Goal: Information Seeking & Learning: Learn about a topic

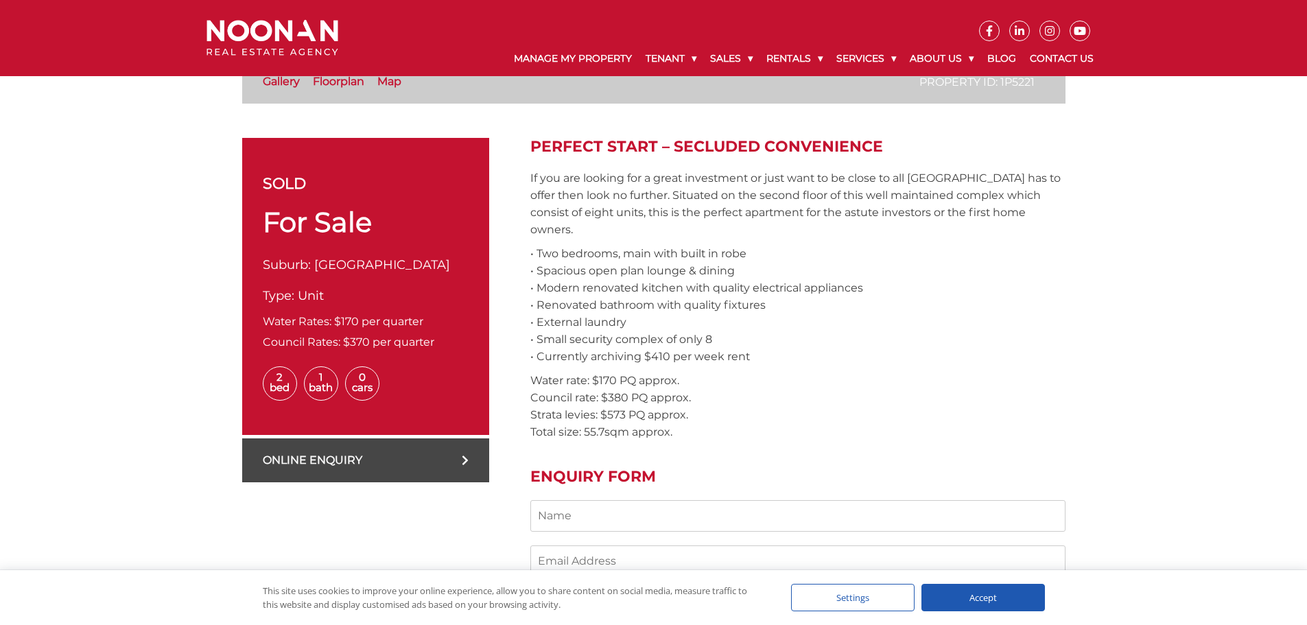
scroll to position [412, 0]
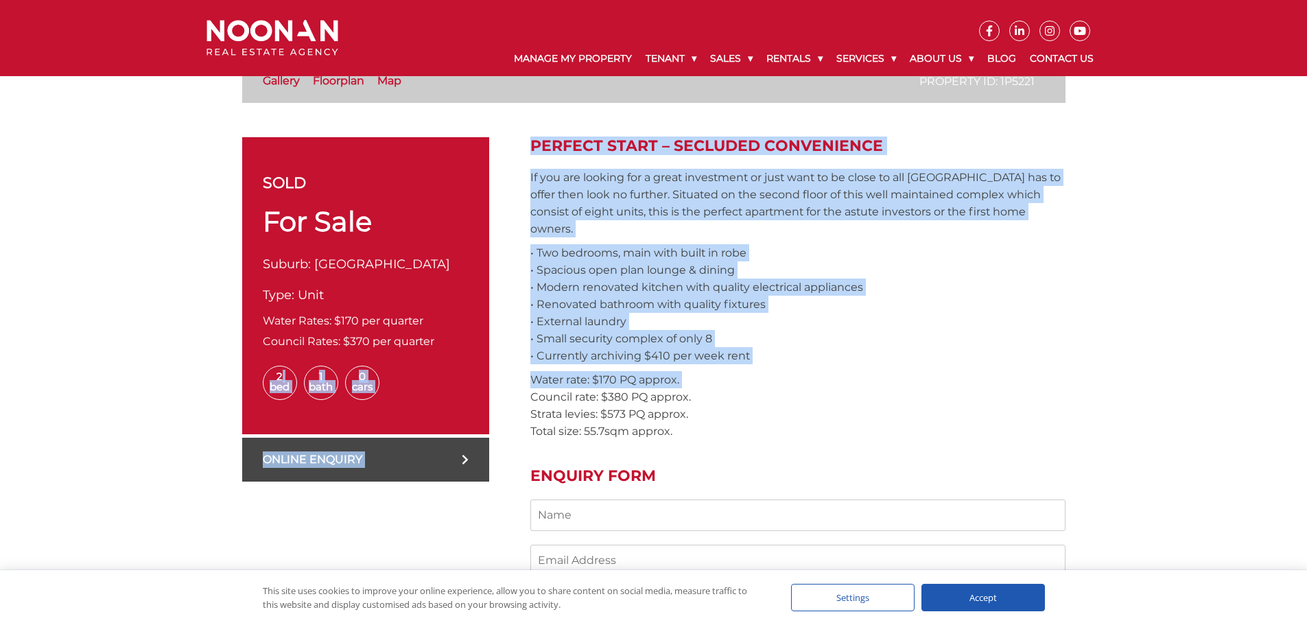
drag, startPoint x: 238, startPoint y: 377, endPoint x: 521, endPoint y: 381, distance: 282.6
click at [442, 396] on p "2 Bed 1 Bath 0 Cars" at bounding box center [366, 383] width 206 height 34
click at [358, 383] on span "0 Cars" at bounding box center [362, 383] width 34 height 34
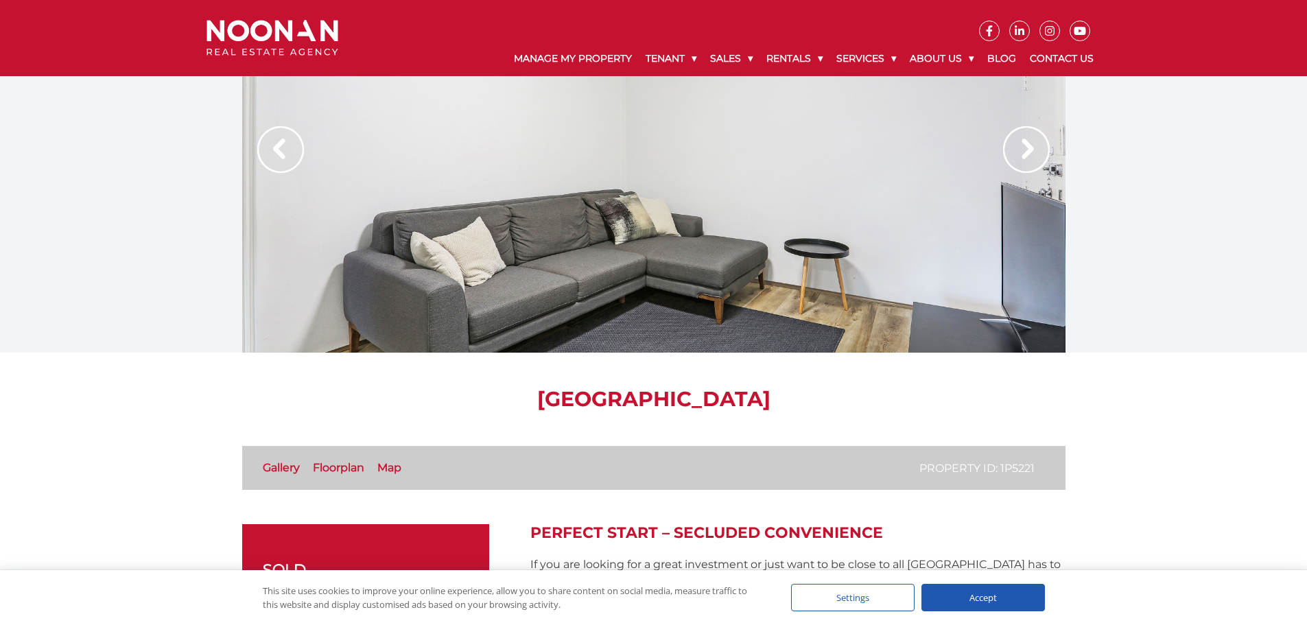
scroll to position [0, 0]
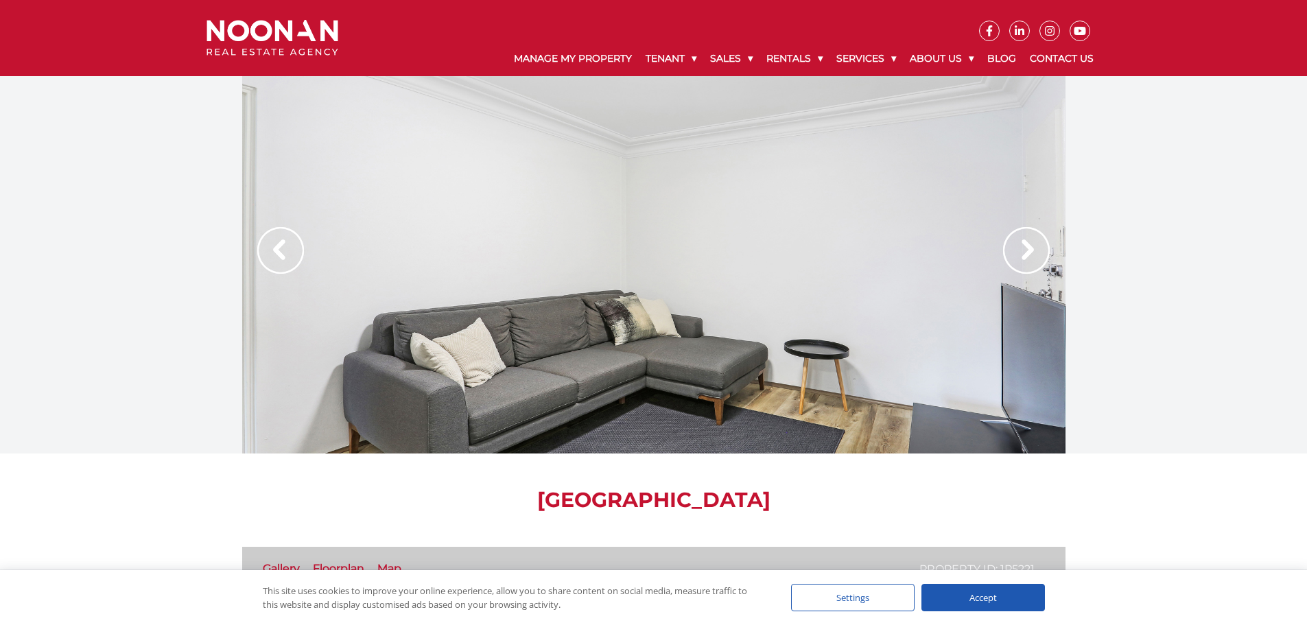
click at [1049, 232] on img at bounding box center [1026, 250] width 47 height 47
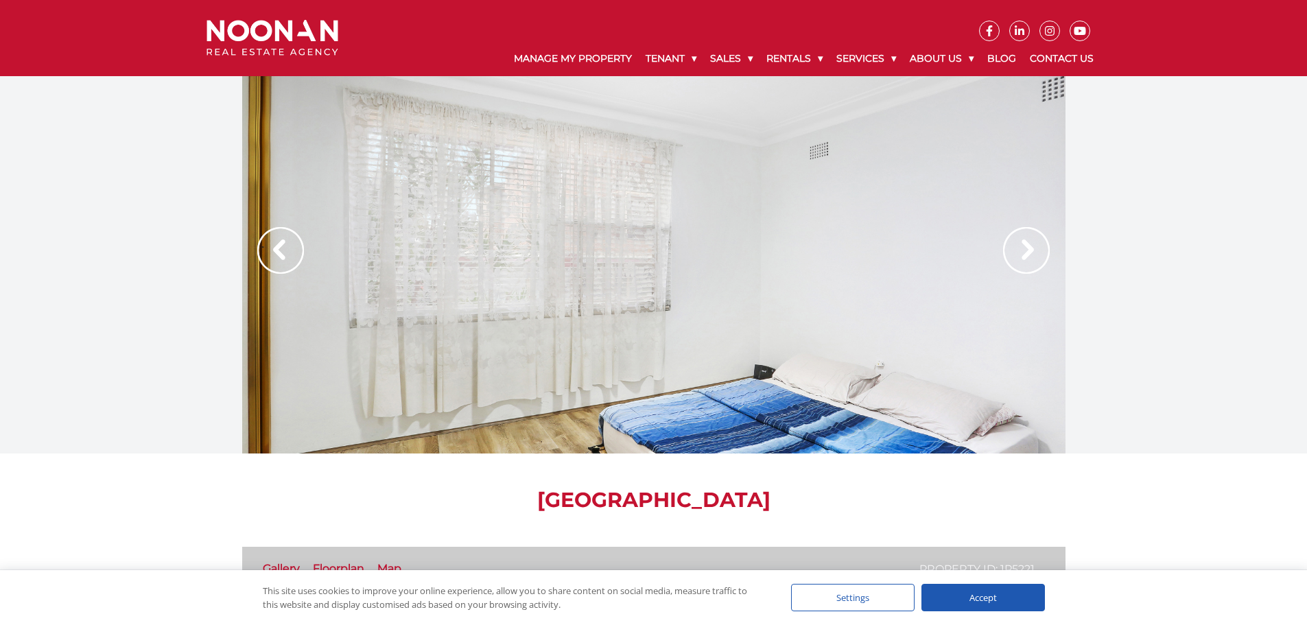
click at [1049, 232] on img at bounding box center [1026, 250] width 47 height 47
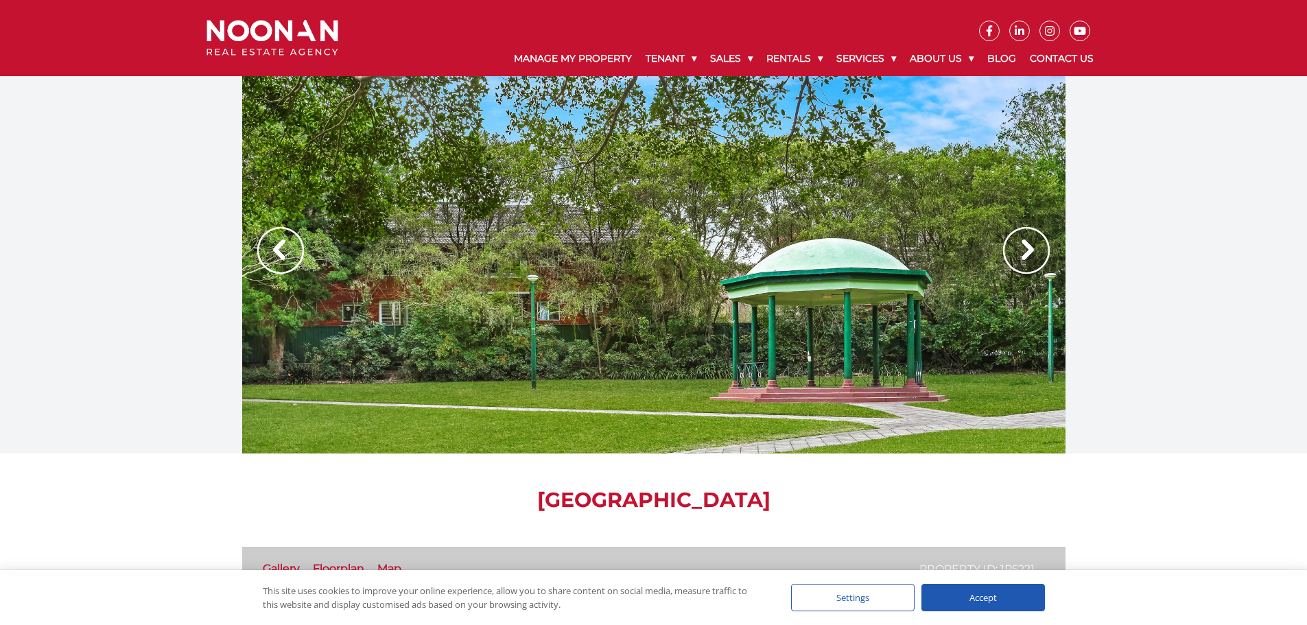
click at [1049, 232] on img at bounding box center [1026, 250] width 47 height 47
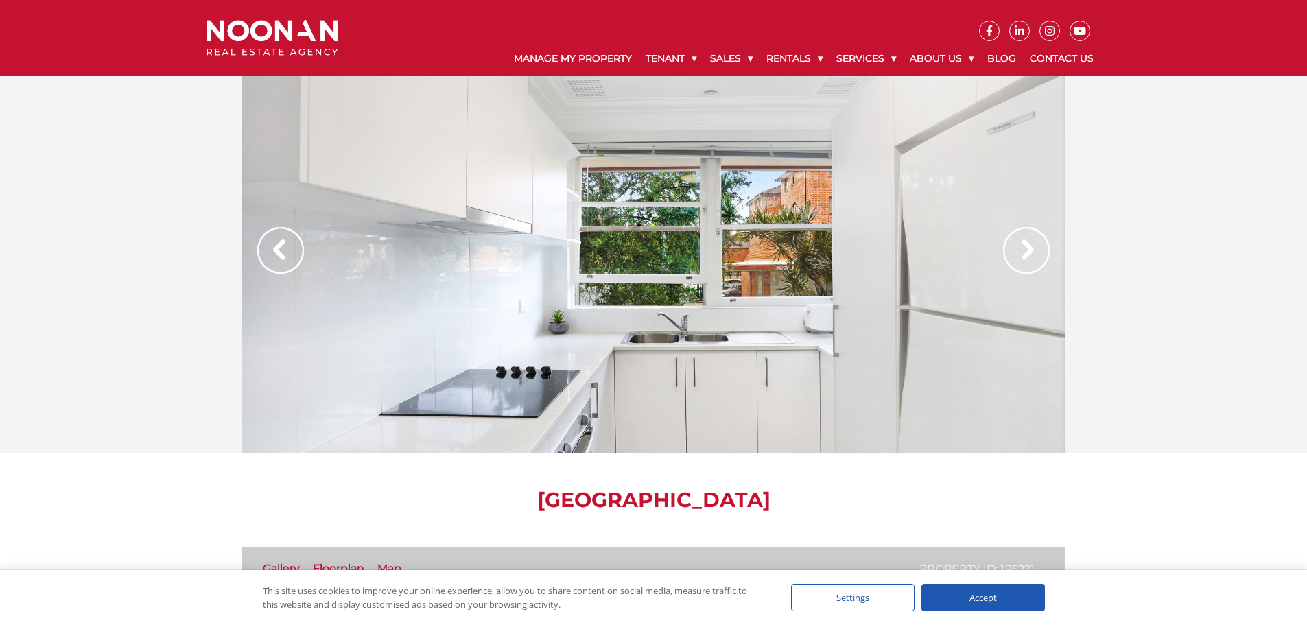
click at [1049, 232] on img at bounding box center [1026, 250] width 47 height 47
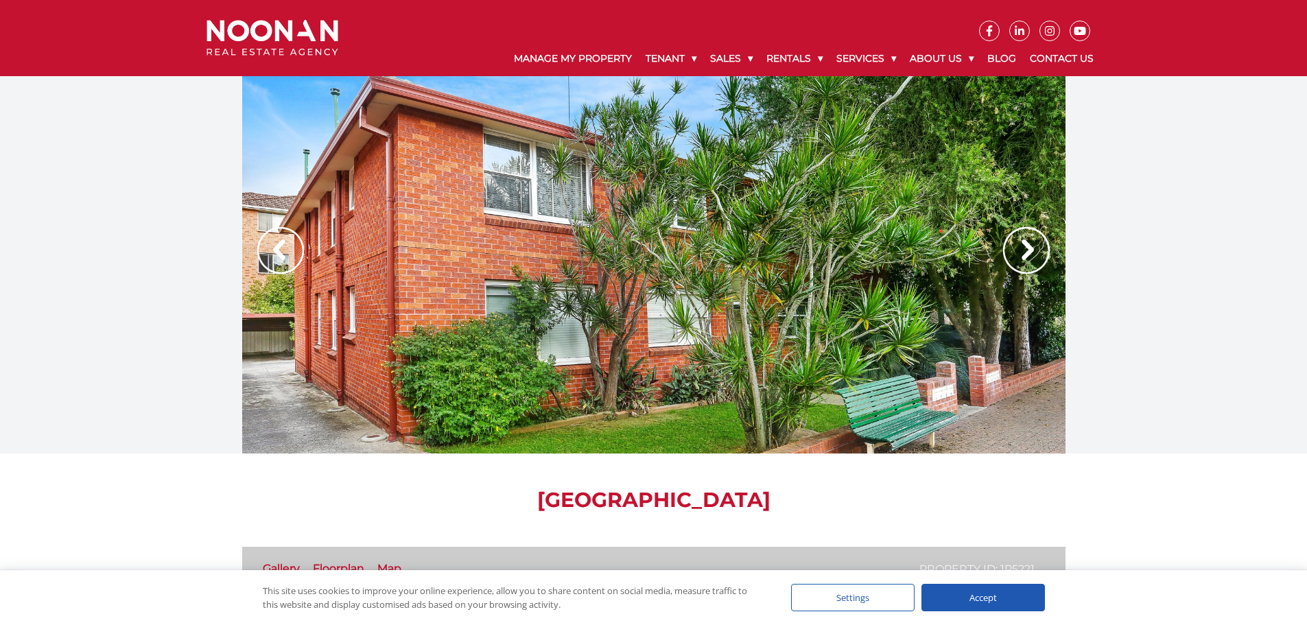
click at [1049, 232] on img at bounding box center [1026, 250] width 47 height 47
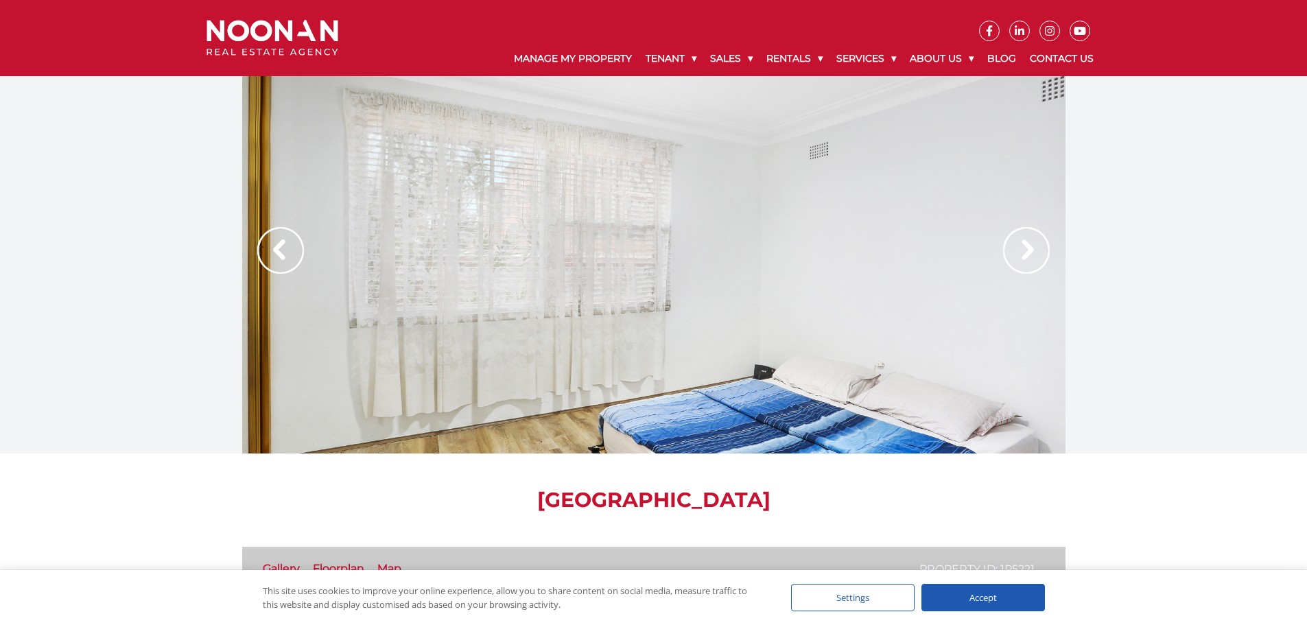
click at [1028, 248] on img at bounding box center [1026, 250] width 47 height 47
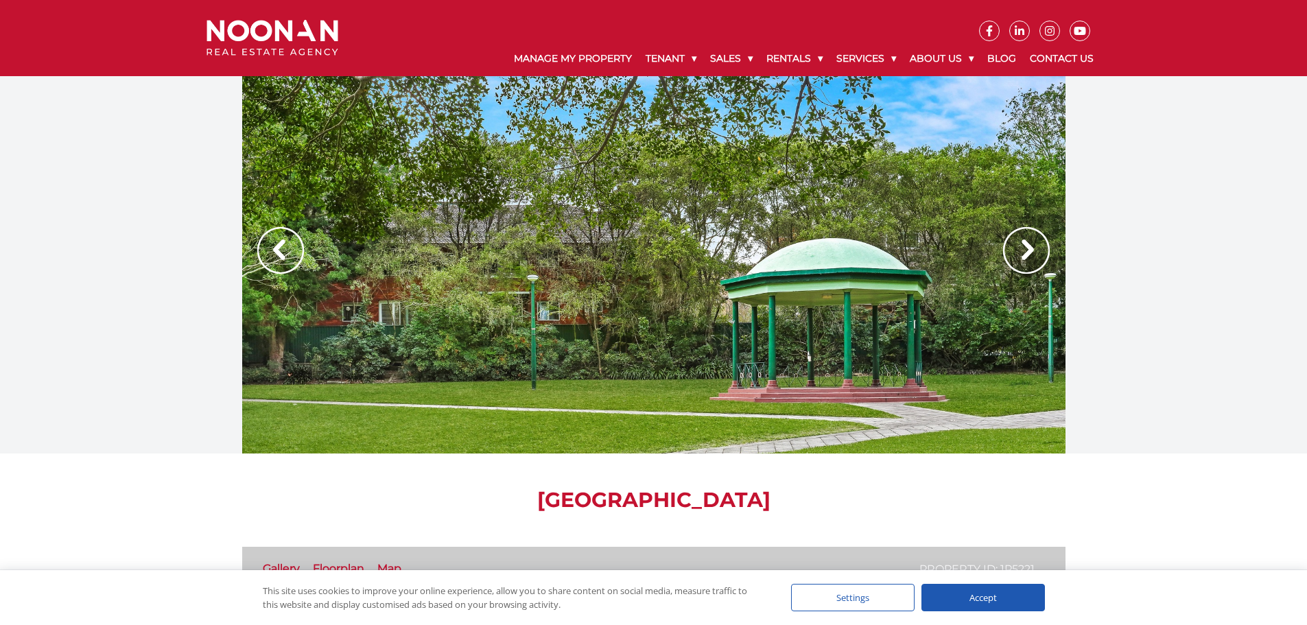
click at [1028, 248] on img at bounding box center [1026, 250] width 47 height 47
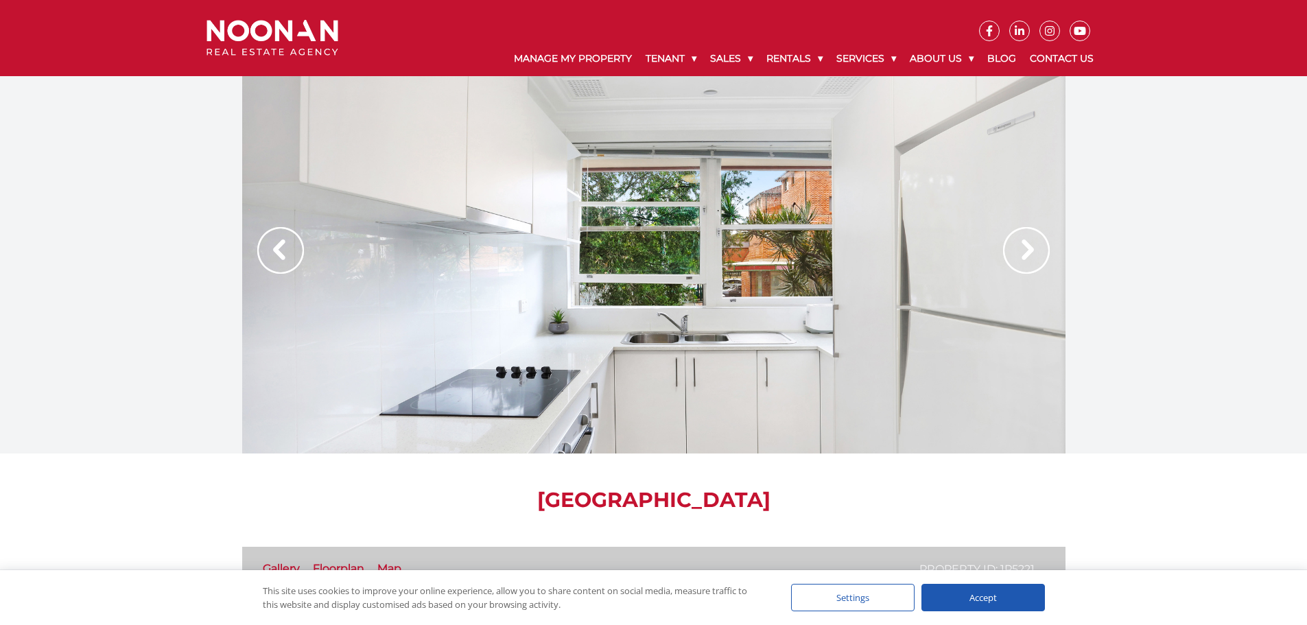
click at [1028, 248] on img at bounding box center [1026, 250] width 47 height 47
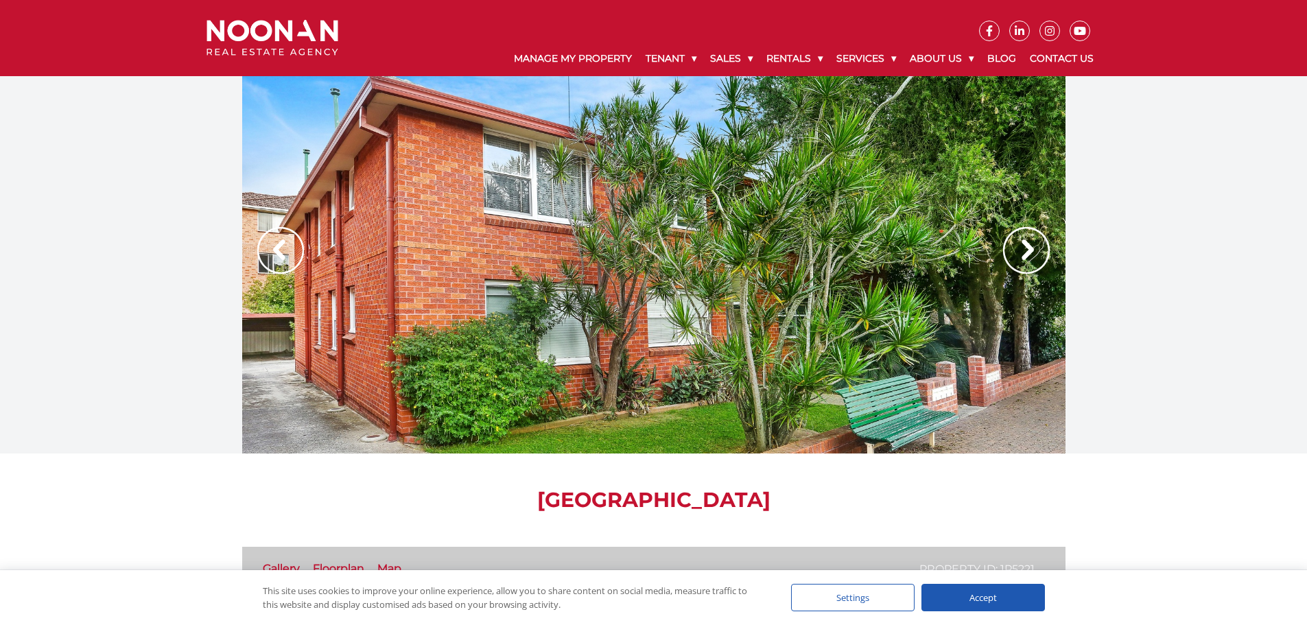
click at [1028, 248] on img at bounding box center [1026, 250] width 47 height 47
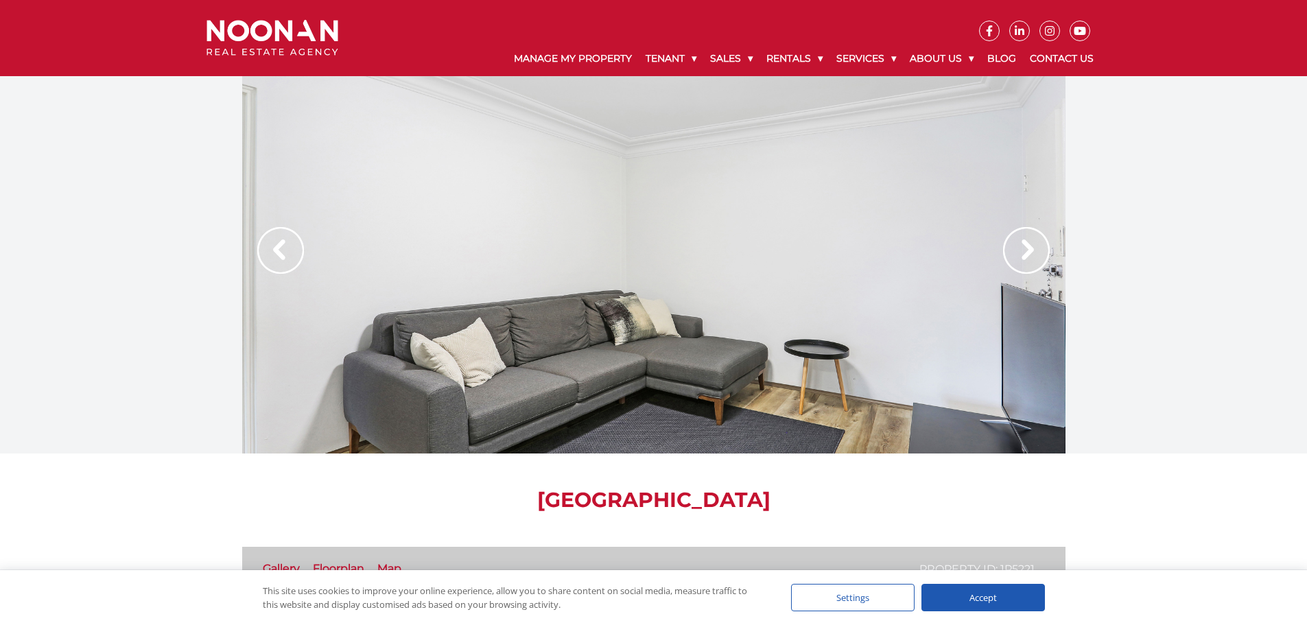
click at [1028, 248] on img at bounding box center [1026, 250] width 47 height 47
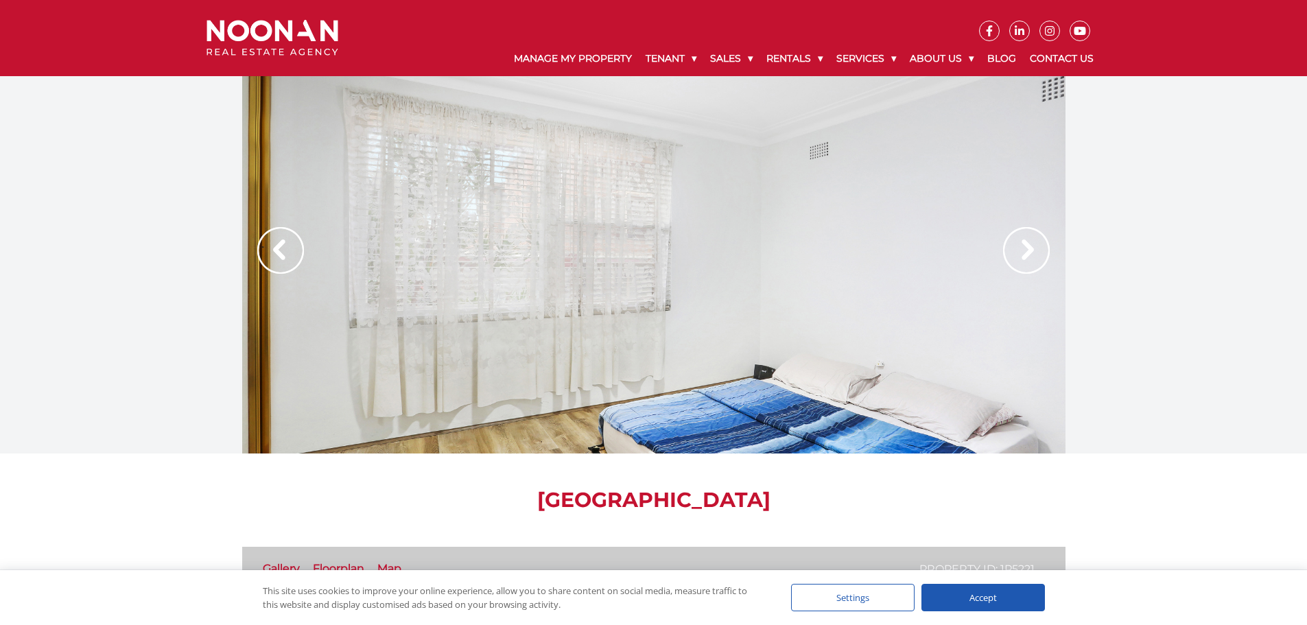
click at [1028, 248] on img at bounding box center [1026, 250] width 47 height 47
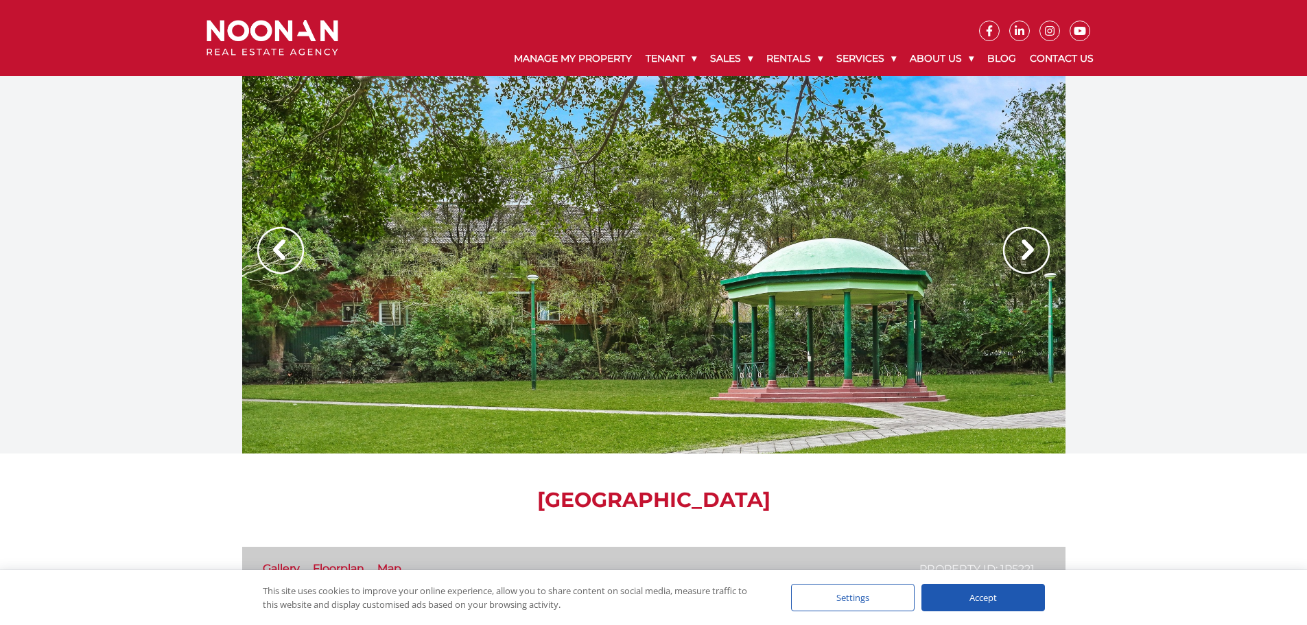
click at [721, 236] on div at bounding box center [653, 264] width 823 height 377
click at [280, 239] on img at bounding box center [280, 250] width 47 height 47
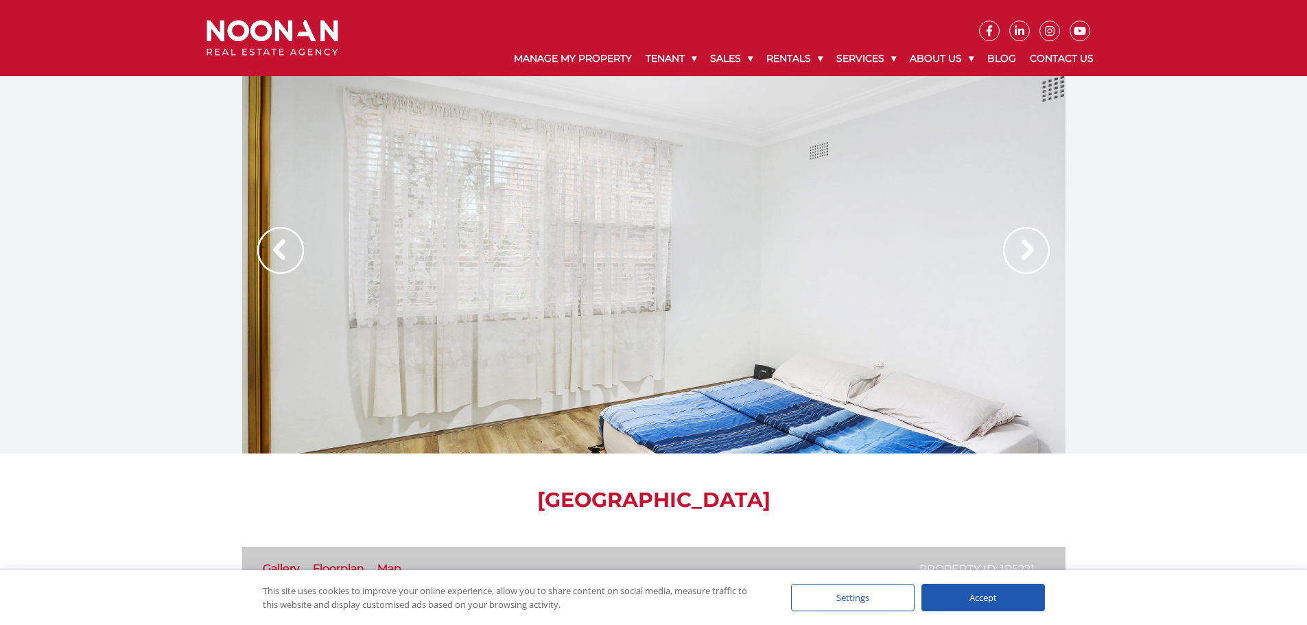
click at [280, 239] on img at bounding box center [280, 250] width 47 height 47
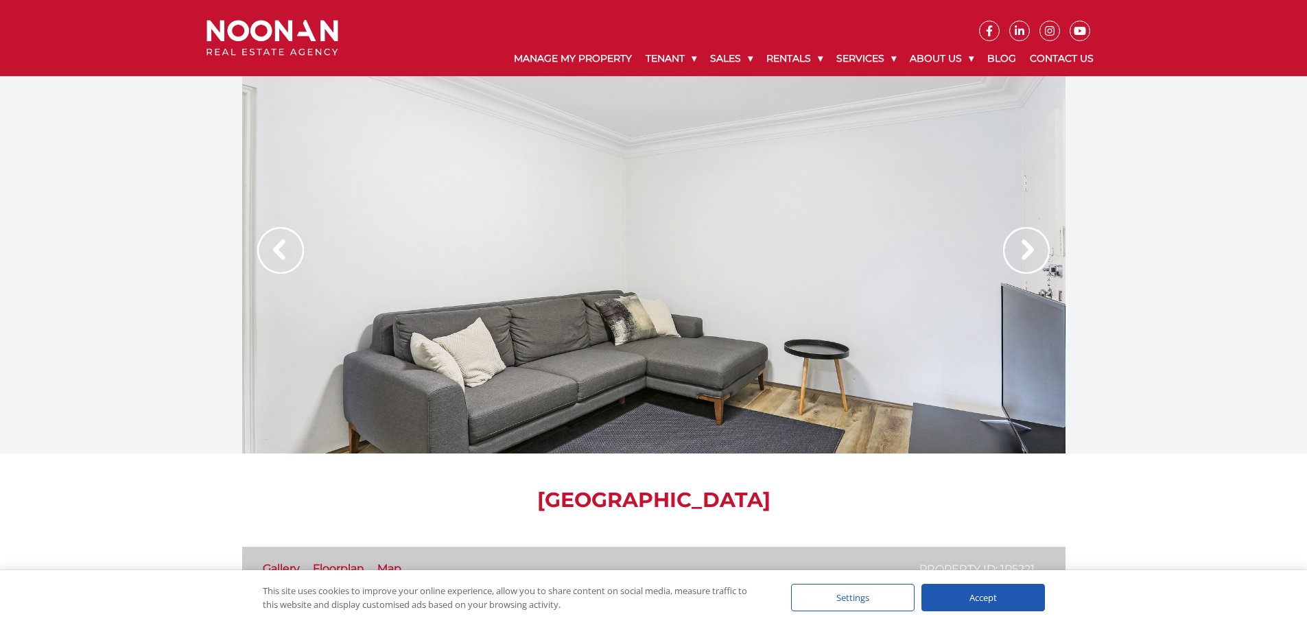
click at [280, 239] on img at bounding box center [280, 250] width 47 height 47
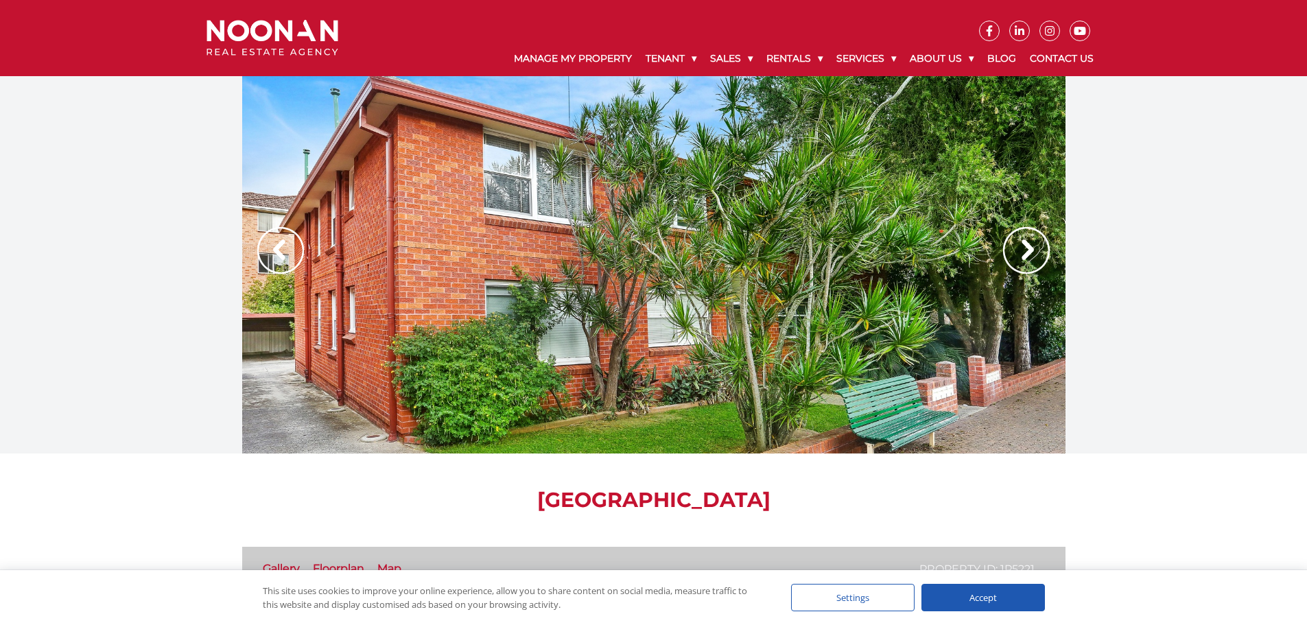
click at [280, 239] on img at bounding box center [280, 250] width 47 height 47
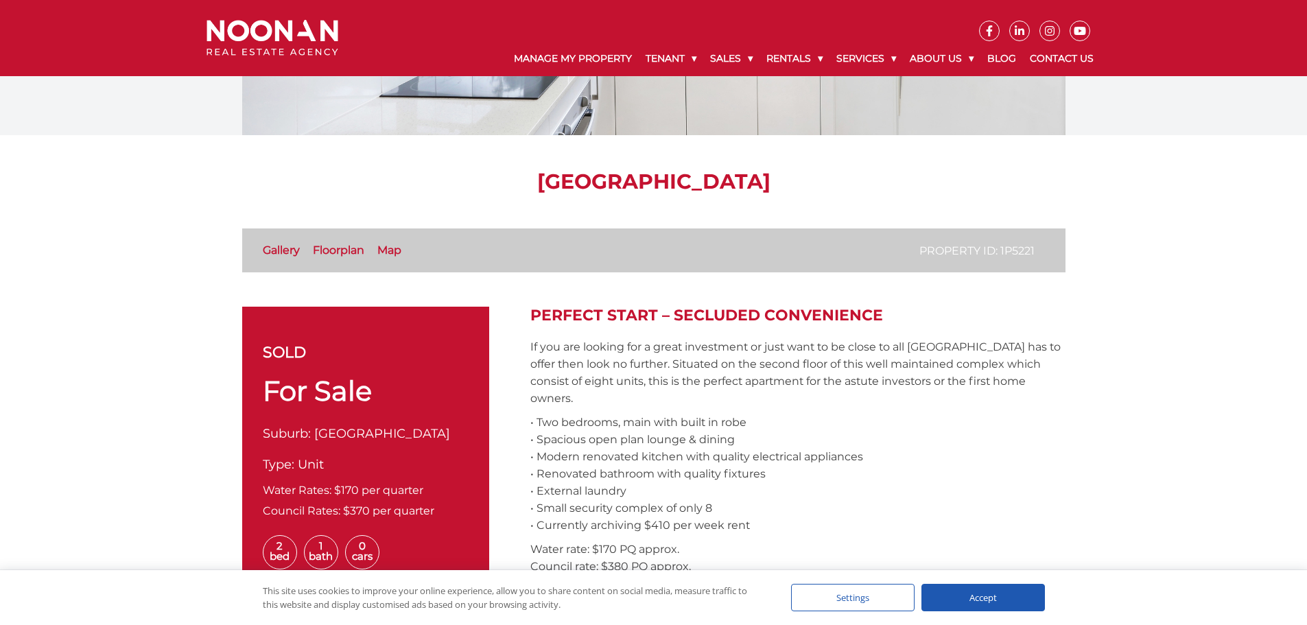
scroll to position [343, 0]
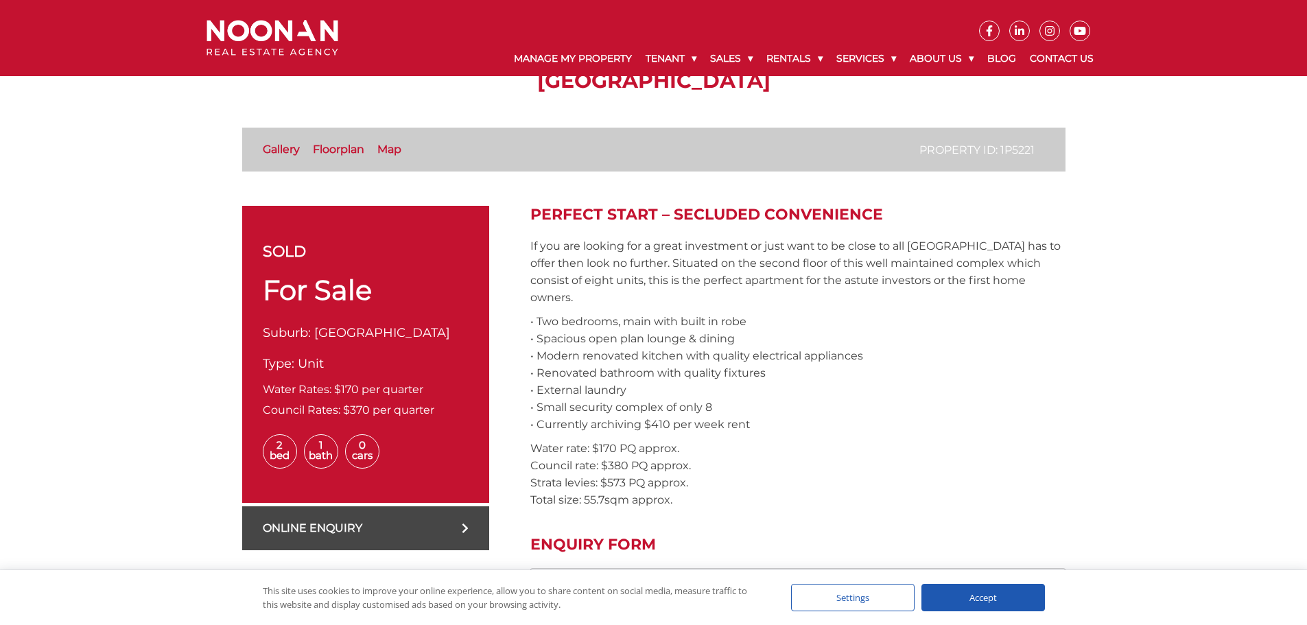
drag, startPoint x: 251, startPoint y: 437, endPoint x: 452, endPoint y: 472, distance: 204.0
click at [452, 472] on div "sold For Sale Suburb: [GEOGRAPHIC_DATA] Type: Unit Water Rates: $170 per quarte…" at bounding box center [365, 354] width 247 height 297
click at [704, 269] on p "If you are looking for a great investment or just want to be close to all [GEOG…" at bounding box center [797, 271] width 535 height 69
